Goal: Information Seeking & Learning: Learn about a topic

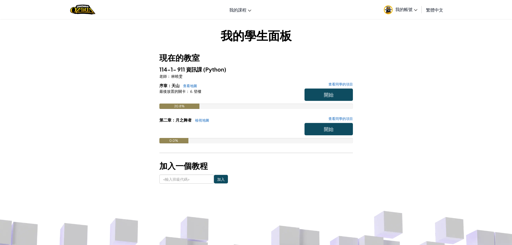
click at [414, 12] on span "我的帳號" at bounding box center [407, 9] width 22 height 6
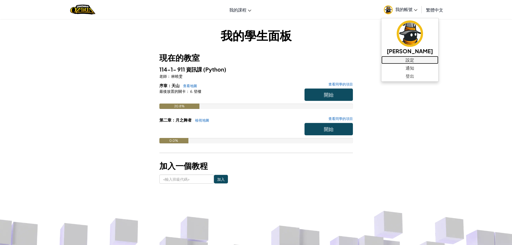
click at [406, 62] on font "設定" at bounding box center [410, 60] width 9 height 6
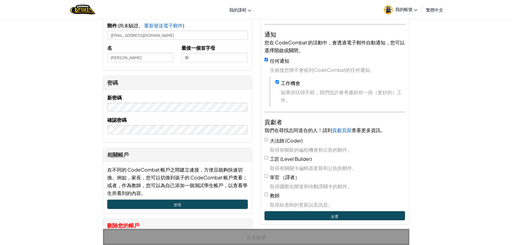
scroll to position [54, 0]
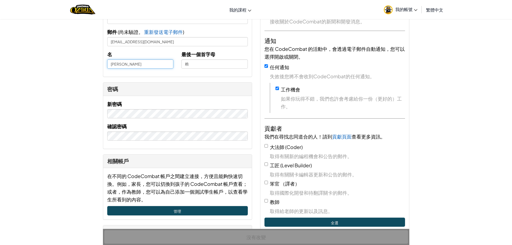
click at [111, 64] on input "[PERSON_NAME]" at bounding box center [140, 63] width 66 height 9
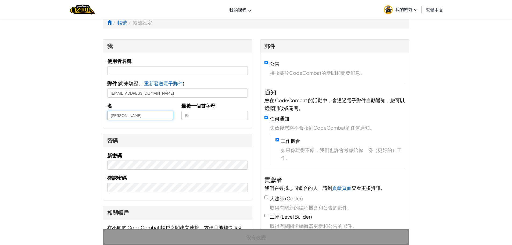
scroll to position [0, 0]
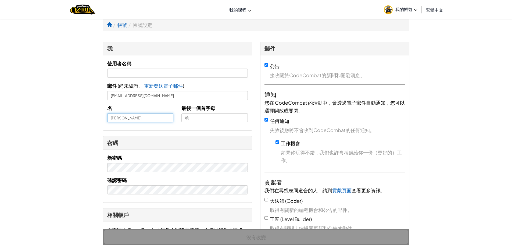
click at [111, 120] on input "柏瑋" at bounding box center [140, 117] width 66 height 9
type input "31[PERSON_NAME]"
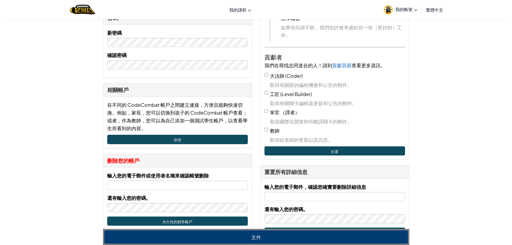
scroll to position [134, 0]
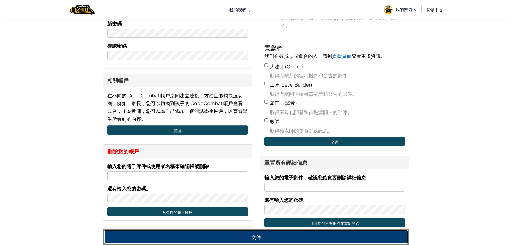
click at [252, 240] on font "文件" at bounding box center [256, 237] width 10 height 6
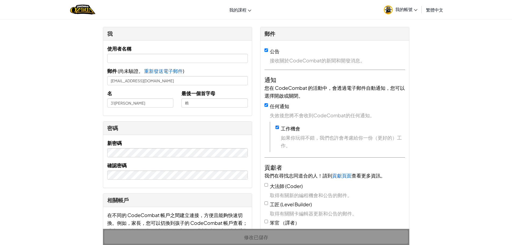
scroll to position [0, 0]
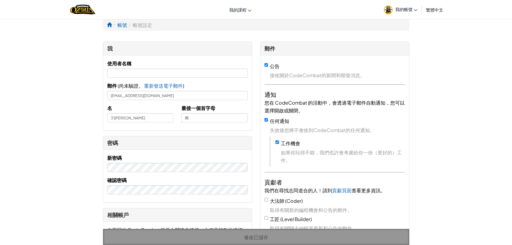
click at [405, 11] on font "我的帳號" at bounding box center [404, 9] width 17 height 6
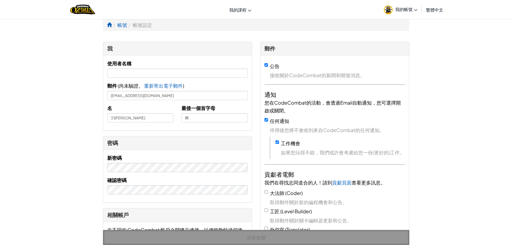
click at [393, 9] on link "我的帳號" at bounding box center [400, 9] width 39 height 17
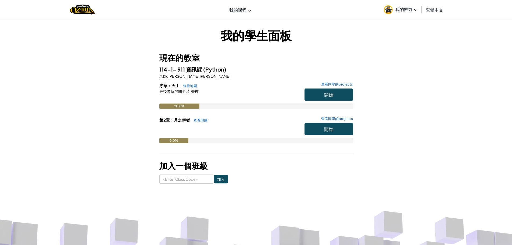
click at [395, 6] on link "我的帳號" at bounding box center [400, 9] width 39 height 17
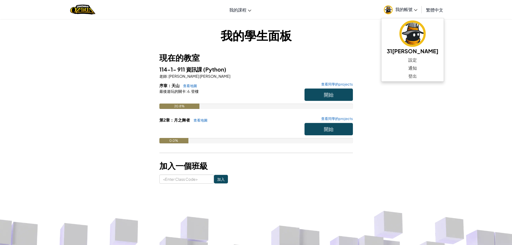
drag, startPoint x: 483, startPoint y: 93, endPoint x: 426, endPoint y: 108, distance: 59.1
click at [482, 94] on div "我的學生面板 現在的教室 114-1- 911 資訊課 (Python) 老師 : [PERSON_NAME] 林 序章：天山 查看地圖 查看同學的proje…" at bounding box center [256, 105] width 512 height 173
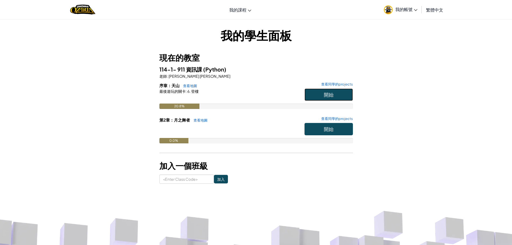
click at [328, 95] on span "開始" at bounding box center [329, 94] width 10 height 6
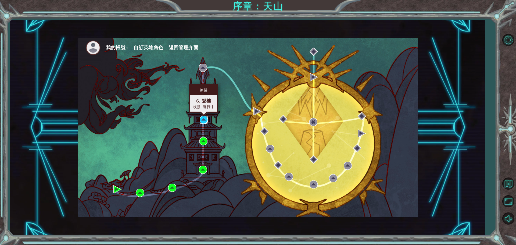
click at [201, 118] on img at bounding box center [204, 120] width 8 height 8
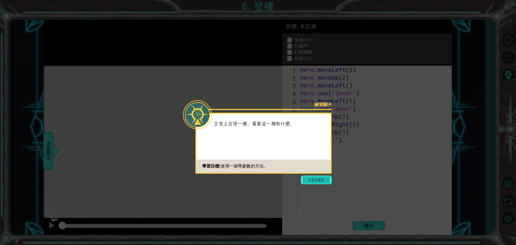
click at [307, 177] on button "Start" at bounding box center [316, 180] width 31 height 9
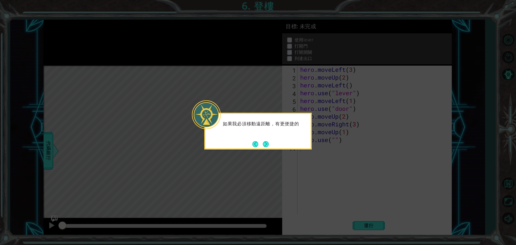
click at [307, 180] on icon at bounding box center [258, 122] width 516 height 245
drag, startPoint x: 275, startPoint y: 147, endPoint x: 272, endPoint y: 145, distance: 3.0
click at [275, 147] on div "如果我必須移動遠距離，有更便捷的方法。" at bounding box center [258, 131] width 108 height 37
click at [268, 142] on button "Next" at bounding box center [266, 144] width 9 height 9
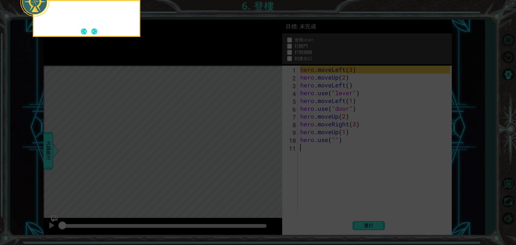
click at [267, 142] on icon at bounding box center [258, 36] width 516 height 417
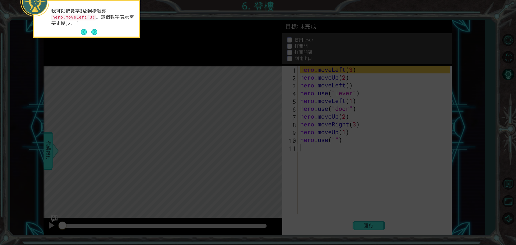
drag, startPoint x: 92, startPoint y: 29, endPoint x: 94, endPoint y: 33, distance: 5.1
click at [92, 30] on button "Next" at bounding box center [94, 32] width 9 height 9
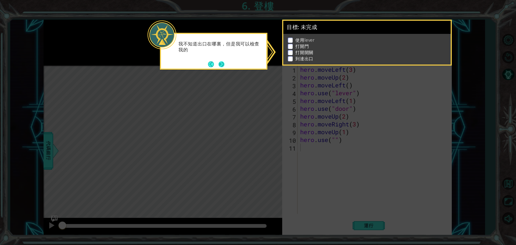
click at [225, 63] on button "Next" at bounding box center [221, 64] width 7 height 7
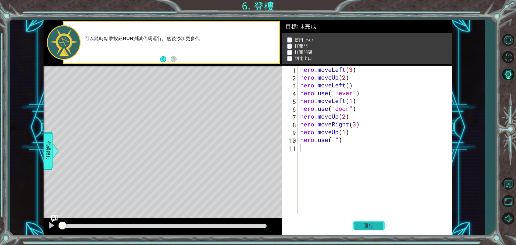
click at [368, 226] on span "運行" at bounding box center [369, 225] width 20 height 5
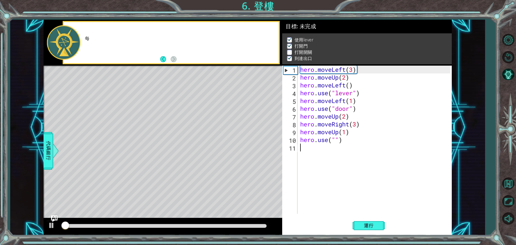
scroll to position [3, 0]
click at [106, 224] on div at bounding box center [164, 226] width 205 height 4
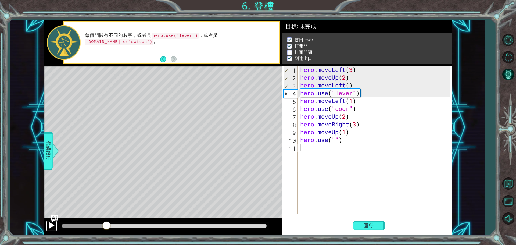
click at [53, 223] on div at bounding box center [51, 225] width 7 height 7
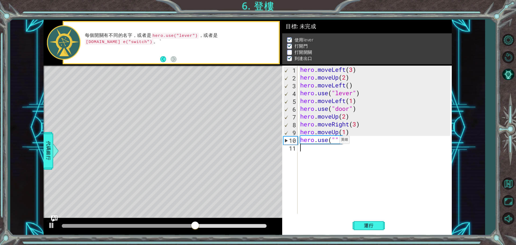
click at [335, 141] on div "hero . moveLeft ( 3 ) hero . moveUp ( 2 ) hero . moveLeft ( ) hero . use ( "lev…" at bounding box center [376, 148] width 154 height 164
click at [357, 125] on div "hero . moveLeft ( 3 ) hero . moveUp ( 2 ) hero . moveLeft ( ) hero . use ( "lev…" at bounding box center [376, 148] width 154 height 164
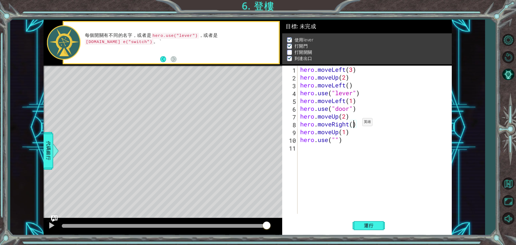
type textarea "2"
click at [355, 162] on div "hero . moveLeft ( 3 ) hero . moveUp ( 2 ) hero . moveLeft ( ) hero . use ( "lev…" at bounding box center [376, 148] width 154 height 164
click at [349, 133] on div "hero . moveLeft ( 3 ) hero . moveUp ( 2 ) hero . moveLeft ( ) hero . use ( "lev…" at bounding box center [376, 148] width 154 height 164
drag, startPoint x: 350, startPoint y: 132, endPoint x: 316, endPoint y: 136, distance: 34.3
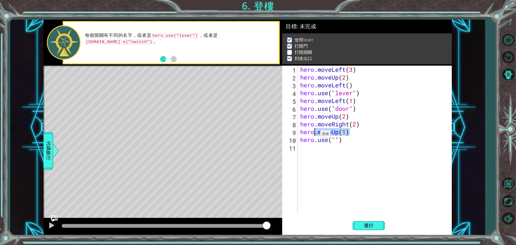
click at [316, 136] on div "hero . moveLeft ( 3 ) hero . moveUp ( 2 ) hero . moveLeft ( ) hero . use ( "lev…" at bounding box center [376, 148] width 154 height 164
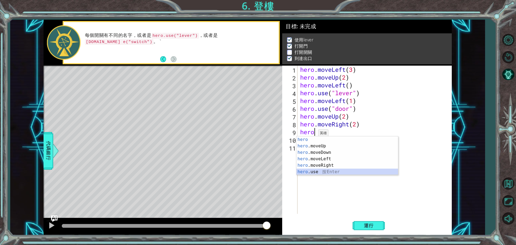
click at [320, 169] on div "hero 按 Enter hero .moveUp 按 Enter hero .moveDown 按 Enter hero .moveLeft 按 Enter…" at bounding box center [348, 162] width 102 height 52
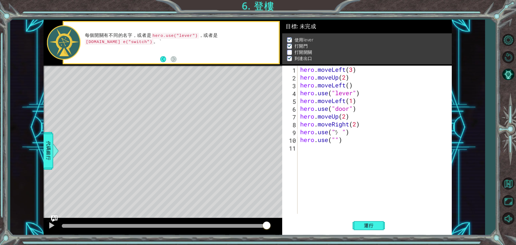
type textarea "ㄍ"
click at [334, 140] on div "hero . moveLeft ( 3 ) hero . moveUp ( 2 ) hero . moveLeft ( ) hero . use ( "lev…" at bounding box center [376, 148] width 154 height 164
click at [343, 142] on div "hero . moveLeft ( 3 ) hero . moveUp ( 2 ) hero . moveLeft ( ) hero . use ( "lev…" at bounding box center [376, 148] width 154 height 164
drag, startPoint x: 343, startPoint y: 142, endPoint x: 319, endPoint y: 141, distance: 24.2
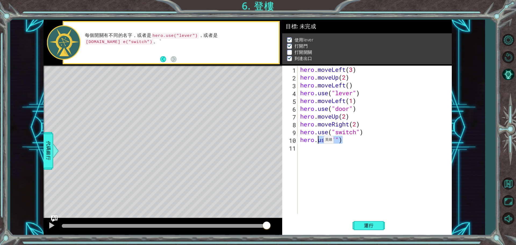
click at [319, 141] on div "hero . moveLeft ( 3 ) hero . moveUp ( 2 ) hero . moveLeft ( ) hero . use ( "lev…" at bounding box center [376, 148] width 154 height 164
type textarea "hero."
click at [302, 213] on div "hero . moveLeft ( 3 ) hero . moveUp ( 2 ) hero . moveLeft ( ) hero . use ( "lev…" at bounding box center [376, 148] width 154 height 164
click at [48, 226] on div at bounding box center [51, 225] width 7 height 7
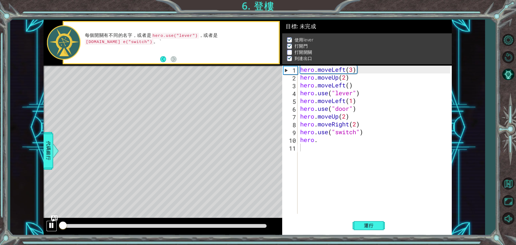
click at [51, 224] on div at bounding box center [51, 225] width 7 height 7
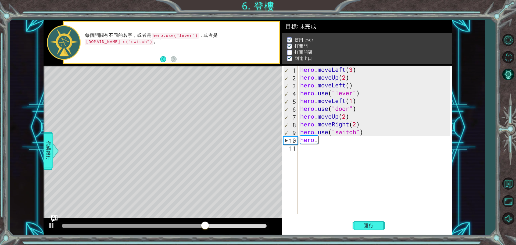
click at [323, 141] on div "hero . moveLeft ( 3 ) hero . moveUp ( 2 ) hero . moveLeft ( ) hero . use ( "lev…" at bounding box center [376, 148] width 154 height 164
click at [317, 143] on div "hero . moveLeft ( 3 ) hero . moveUp ( 2 ) hero . moveLeft ( ) hero . use ( "lev…" at bounding box center [376, 148] width 154 height 164
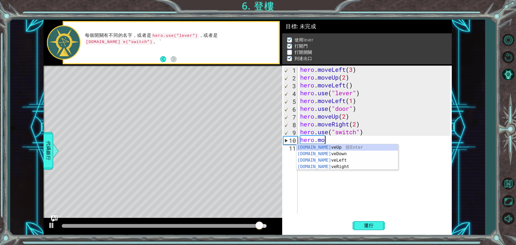
scroll to position [0, 1]
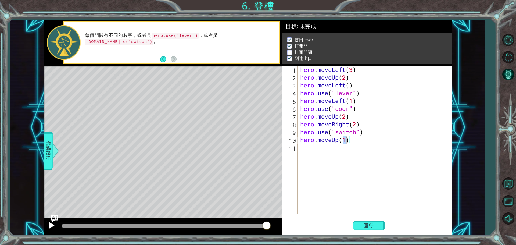
click at [46, 227] on div at bounding box center [163, 226] width 239 height 17
click at [47, 227] on button at bounding box center [51, 226] width 11 height 11
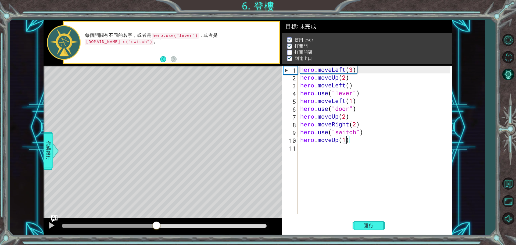
click at [156, 227] on div at bounding box center [164, 226] width 205 height 4
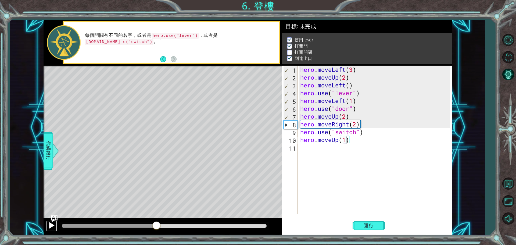
click at [52, 226] on div at bounding box center [51, 225] width 7 height 7
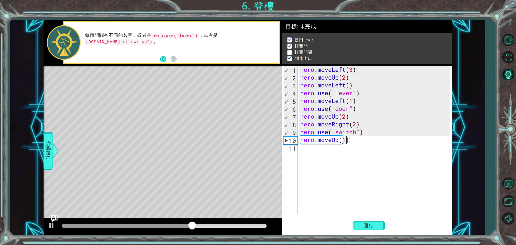
click at [349, 142] on div "hero . moveLeft ( 3 ) hero . moveUp ( 2 ) hero . moveLeft ( ) hero . use ( "lev…" at bounding box center [376, 148] width 154 height 164
drag, startPoint x: 338, startPoint y: 141, endPoint x: 317, endPoint y: 143, distance: 21.3
click at [317, 143] on div "hero . moveLeft ( 3 ) hero . moveUp ( 2 ) hero . moveLeft ( ) hero . use ( "lev…" at bounding box center [376, 148] width 154 height 164
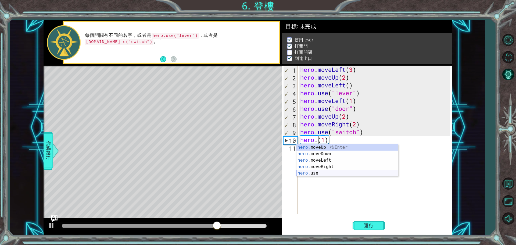
click at [320, 171] on div "hero. moveUp 按 Enter hero. moveDown 按 Enter hero. moveLeft 按 Enter hero. moveRi…" at bounding box center [348, 166] width 102 height 45
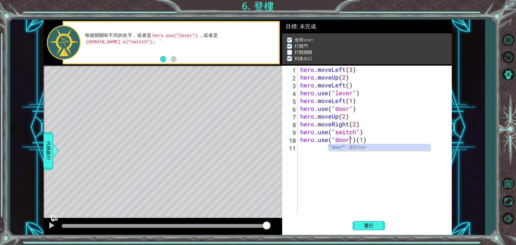
scroll to position [0, 2]
type textarea "hero.use("door")(1)"
click at [361, 220] on button "運行" at bounding box center [369, 225] width 32 height 17
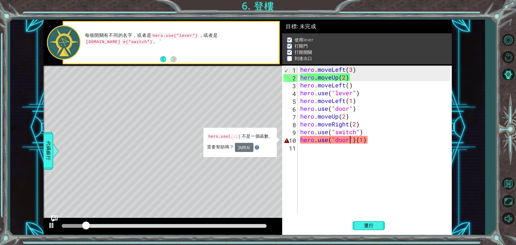
drag, startPoint x: 344, startPoint y: 199, endPoint x: 341, endPoint y: 199, distance: 3.5
click at [344, 199] on div "hero . moveLeft ( 3 ) hero . moveUp ( 2 ) hero . moveLeft ( ) hero . use ( "lev…" at bounding box center [376, 148] width 154 height 164
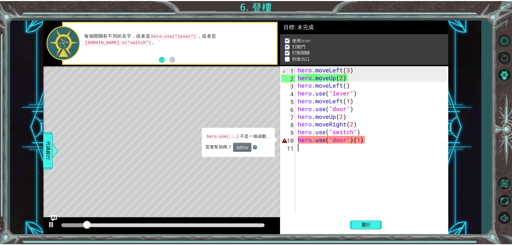
scroll to position [0, 0]
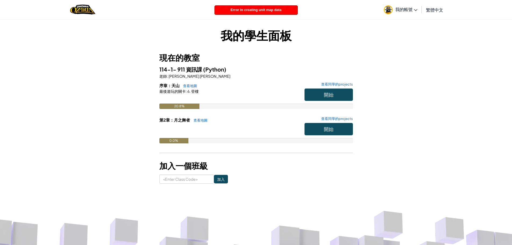
click at [409, 120] on div "我的學生面板 現在的教室 114-1- 911 資訊課 (Python) 老師 : [PERSON_NAME] 林 序章：天山 查看地圖 查看同學的proje…" at bounding box center [256, 105] width 315 height 157
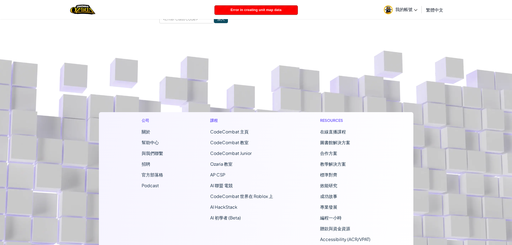
scroll to position [54, 0]
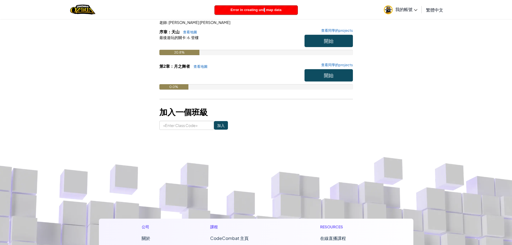
click at [265, 9] on span "Error in creating unit map data" at bounding box center [256, 10] width 51 height 4
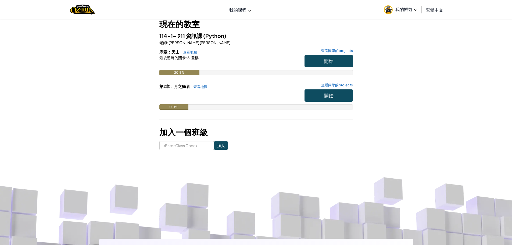
scroll to position [0, 0]
